Goal: Task Accomplishment & Management: Use online tool/utility

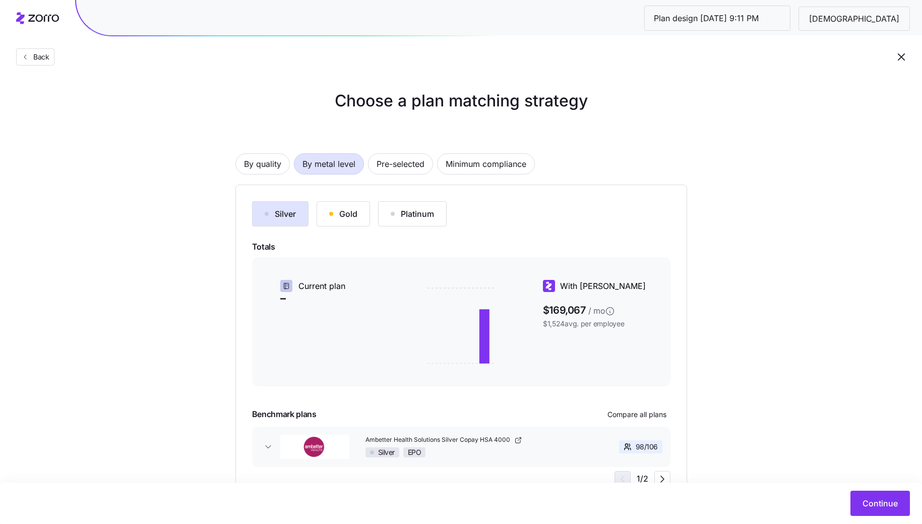
scroll to position [44, 0]
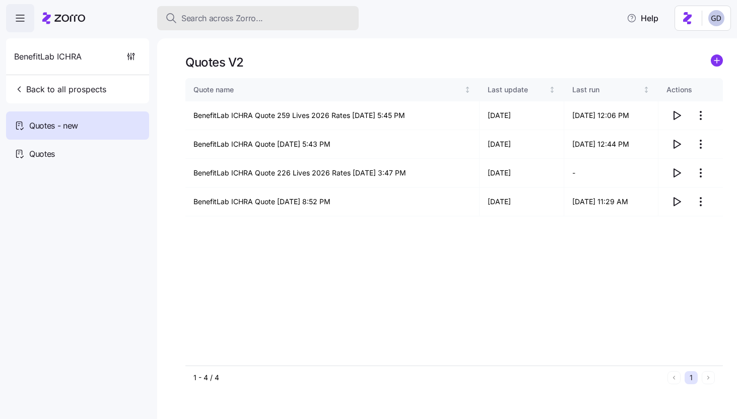
click at [253, 21] on span "Search across Zorro..." at bounding box center [222, 18] width 82 height 13
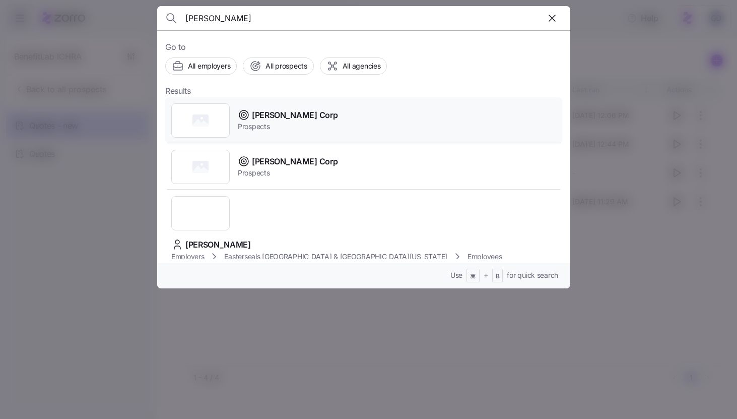
type input "Stevens"
click at [279, 115] on span "[PERSON_NAME] Corp" at bounding box center [295, 115] width 86 height 13
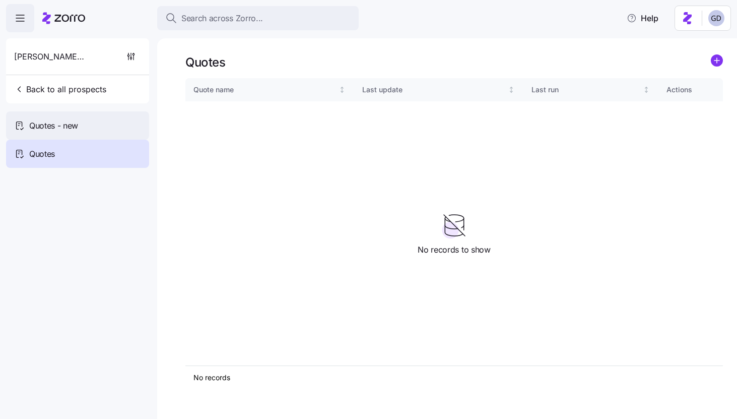
click at [95, 125] on div "Quotes - new" at bounding box center [77, 125] width 143 height 28
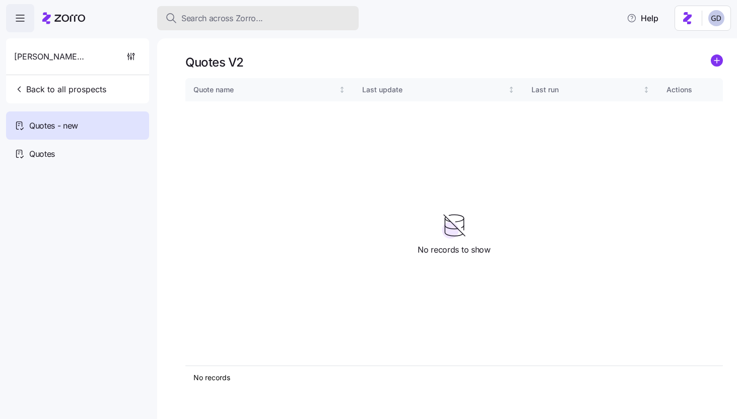
click at [252, 18] on span "Search across Zorro..." at bounding box center [222, 18] width 82 height 13
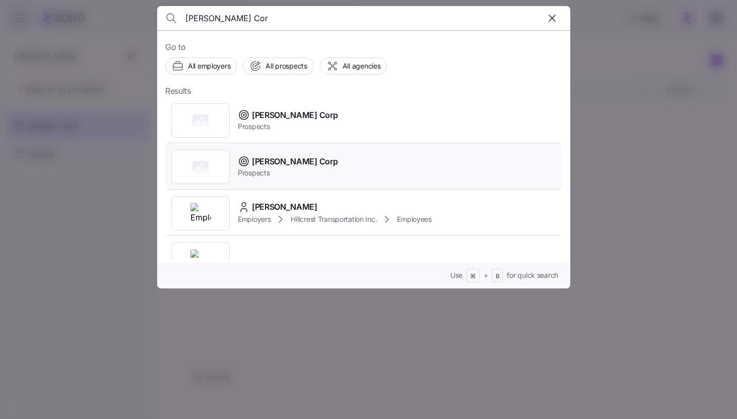
type input "Stevens Cor"
click at [271, 170] on span "Prospects" at bounding box center [288, 173] width 100 height 10
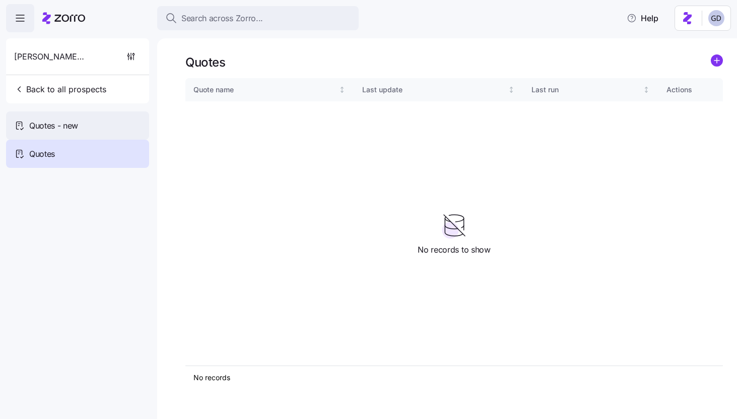
click at [94, 126] on div "Quotes - new" at bounding box center [77, 125] width 143 height 28
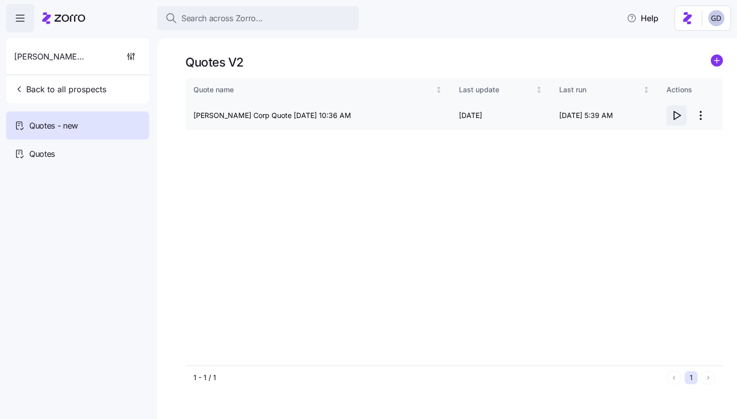
click at [675, 118] on icon "button" at bounding box center [677, 115] width 12 height 12
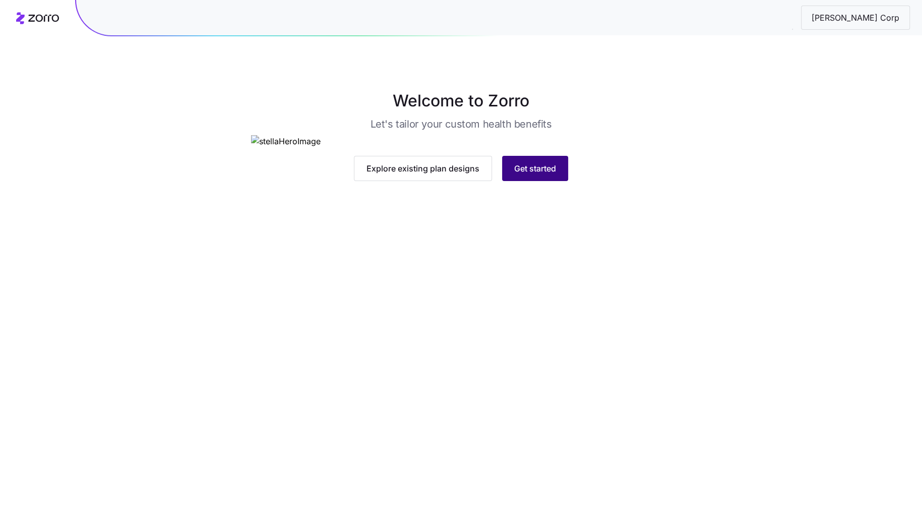
click at [536, 181] on button "Get started" at bounding box center [535, 168] width 66 height 25
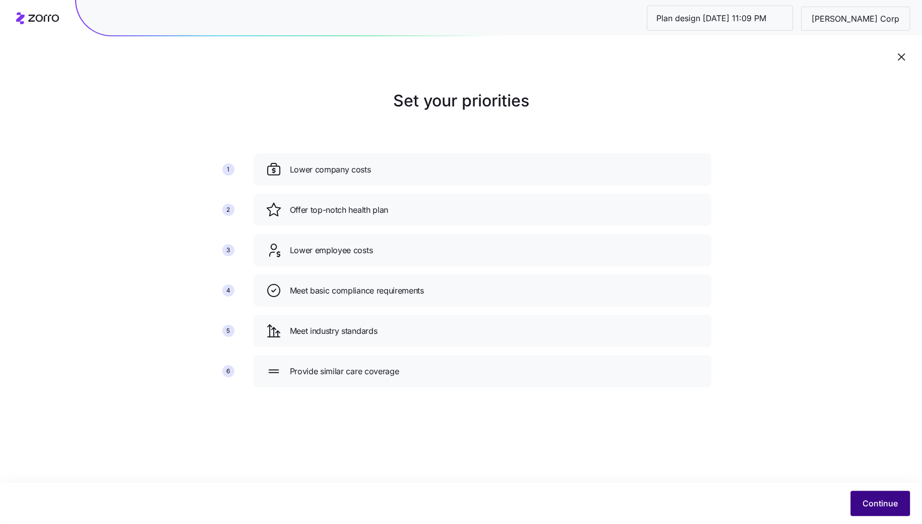
click at [888, 506] on span "Continue" at bounding box center [879, 503] width 35 height 12
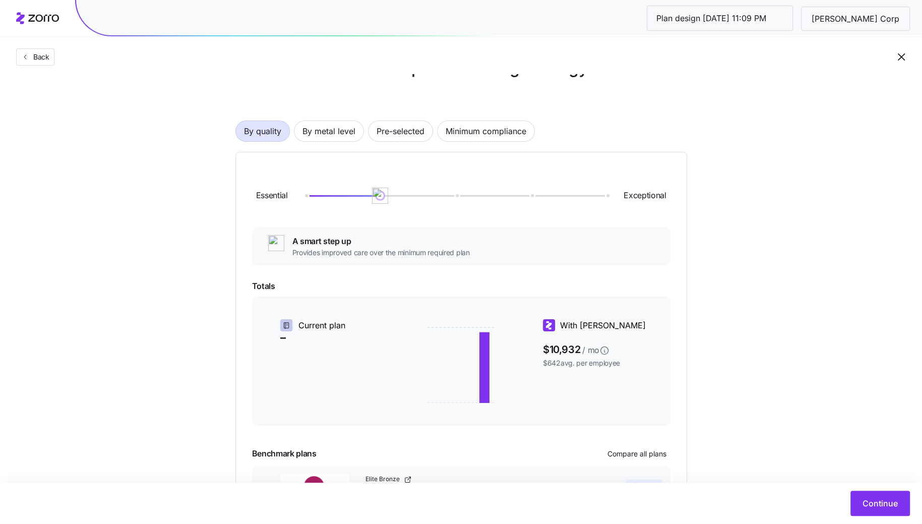
scroll to position [18, 0]
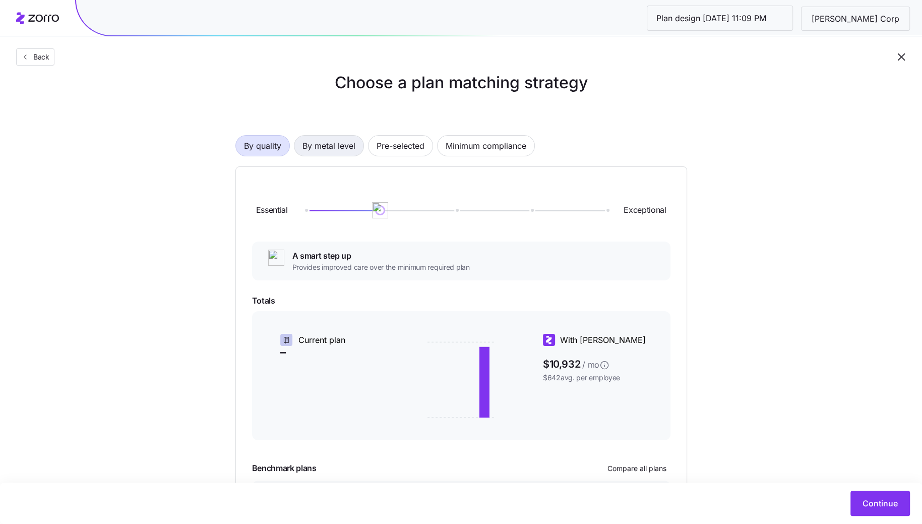
click at [318, 149] on span "By metal level" at bounding box center [328, 146] width 53 height 20
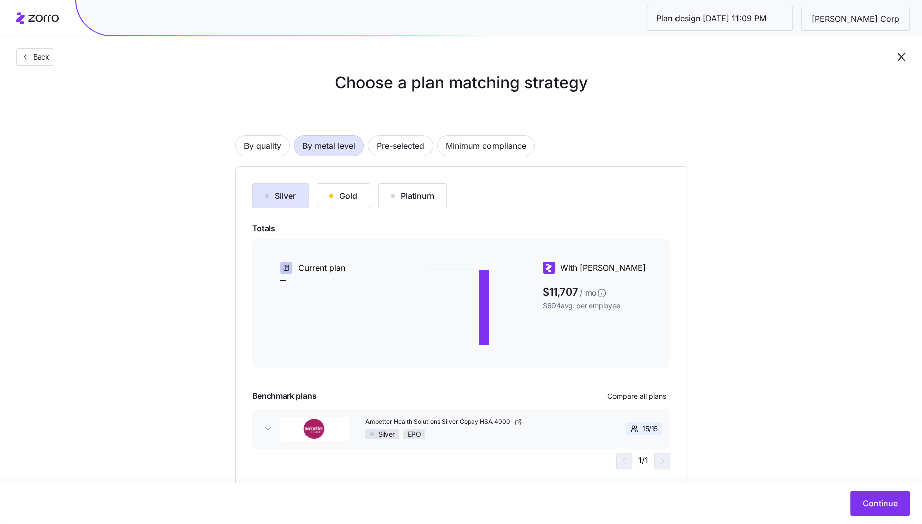
scroll to position [44, 0]
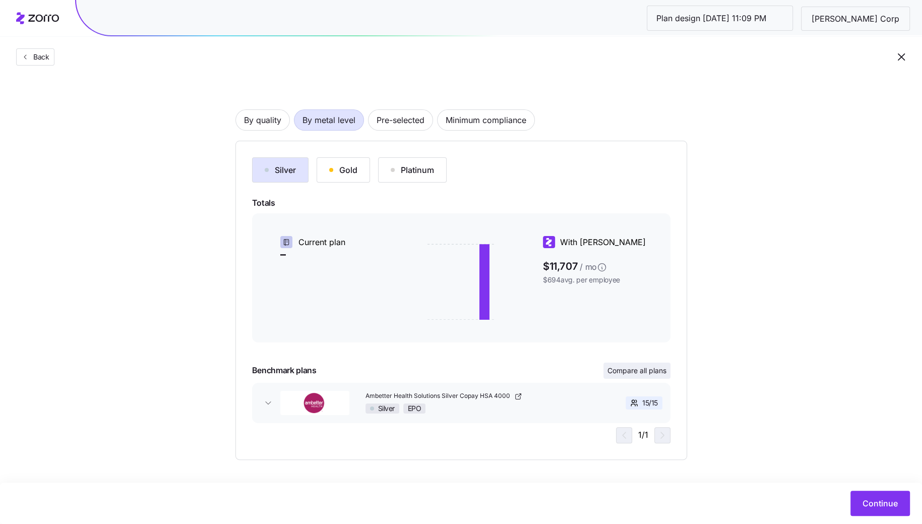
click at [645, 370] on span "Compare all plans" at bounding box center [636, 370] width 59 height 10
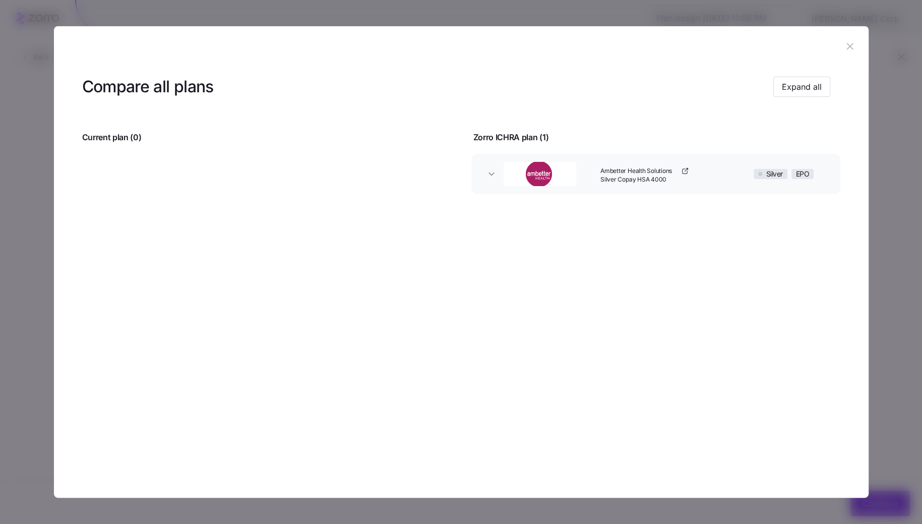
click at [845, 51] on icon "button" at bounding box center [849, 46] width 11 height 11
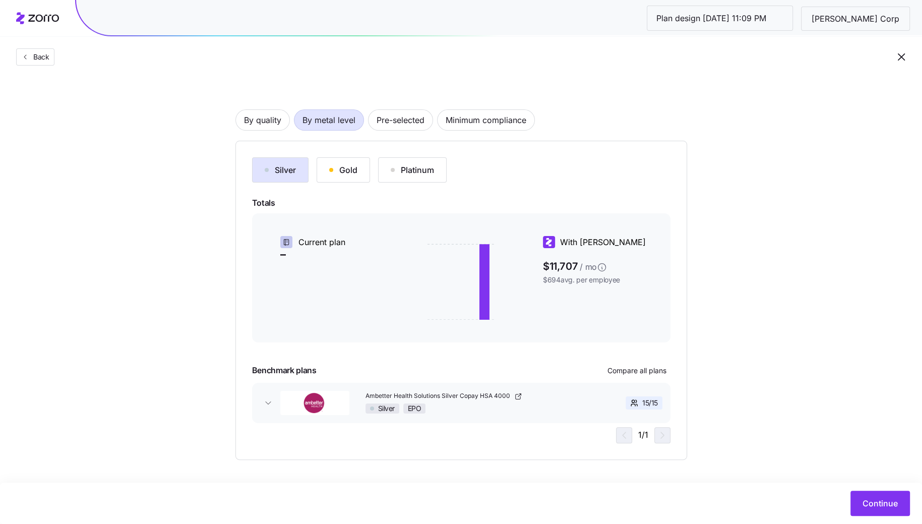
click at [879, 490] on div "Continue" at bounding box center [461, 502] width 922 height 41
click at [876, 501] on span "Continue" at bounding box center [879, 503] width 35 height 12
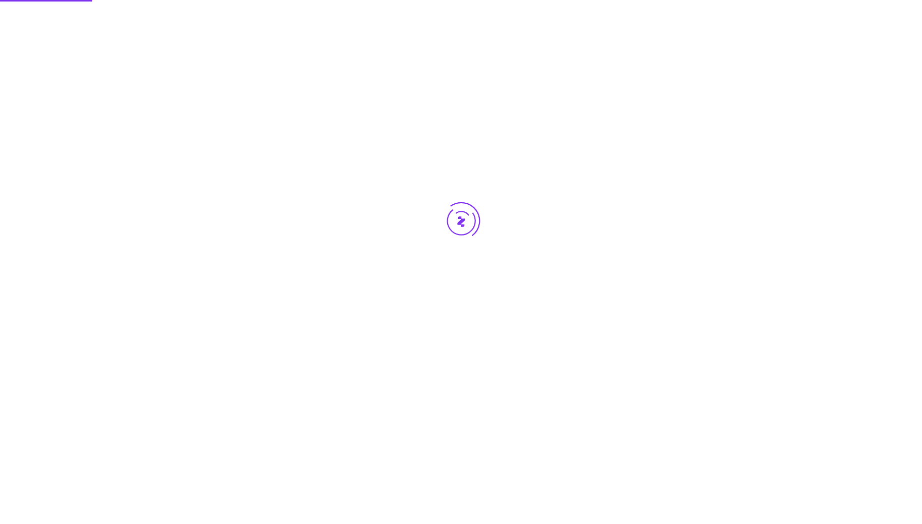
scroll to position [0, 0]
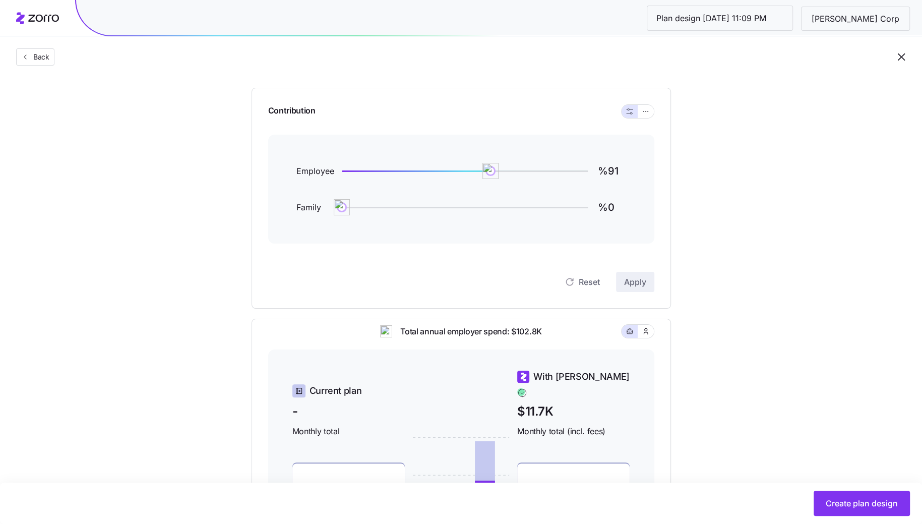
scroll to position [80, 0]
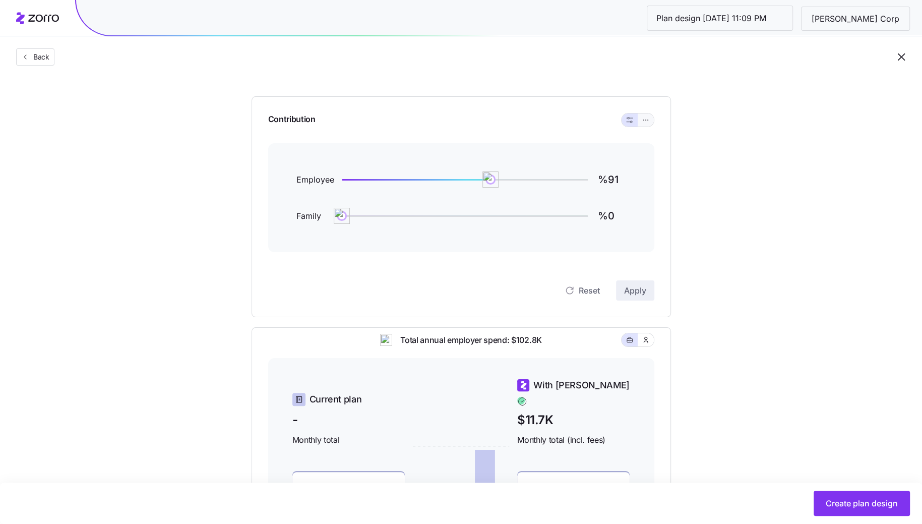
click at [647, 115] on button "button" at bounding box center [646, 119] width 16 height 13
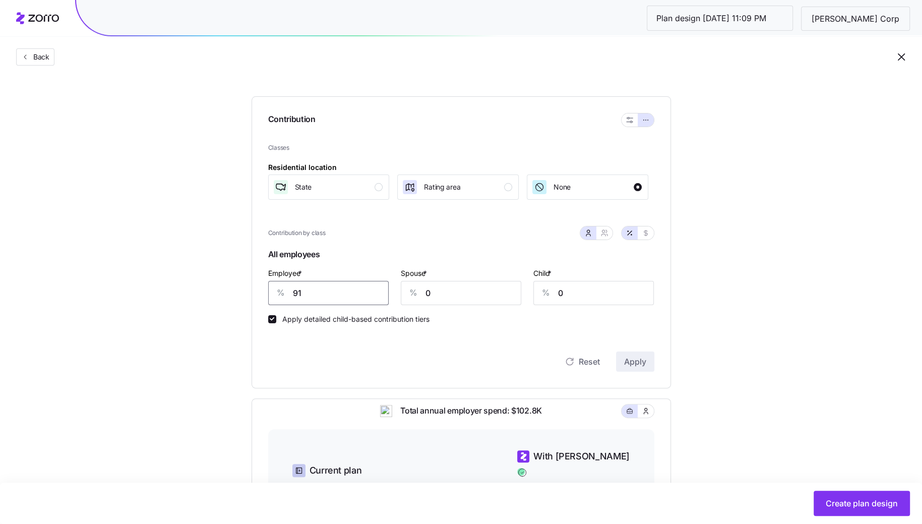
click at [358, 304] on input "91" at bounding box center [328, 293] width 120 height 24
type input "50"
click at [643, 357] on span "Apply" at bounding box center [635, 361] width 22 height 12
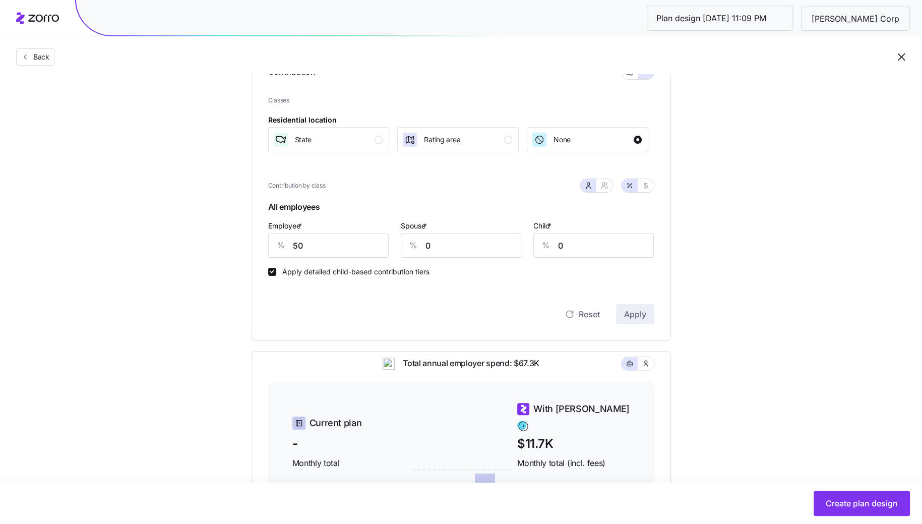
scroll to position [0, 0]
